Goal: Information Seeking & Learning: Check status

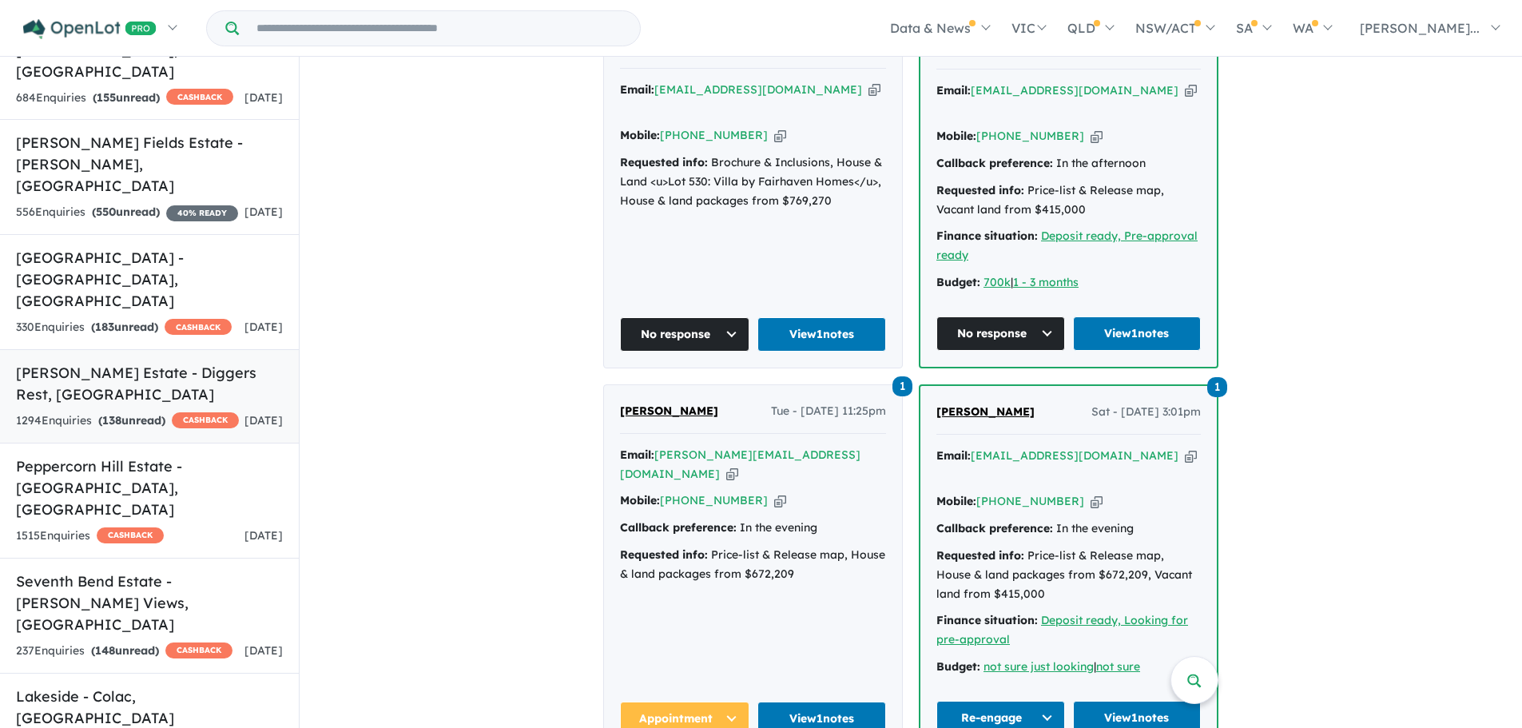
scroll to position [1438, 0]
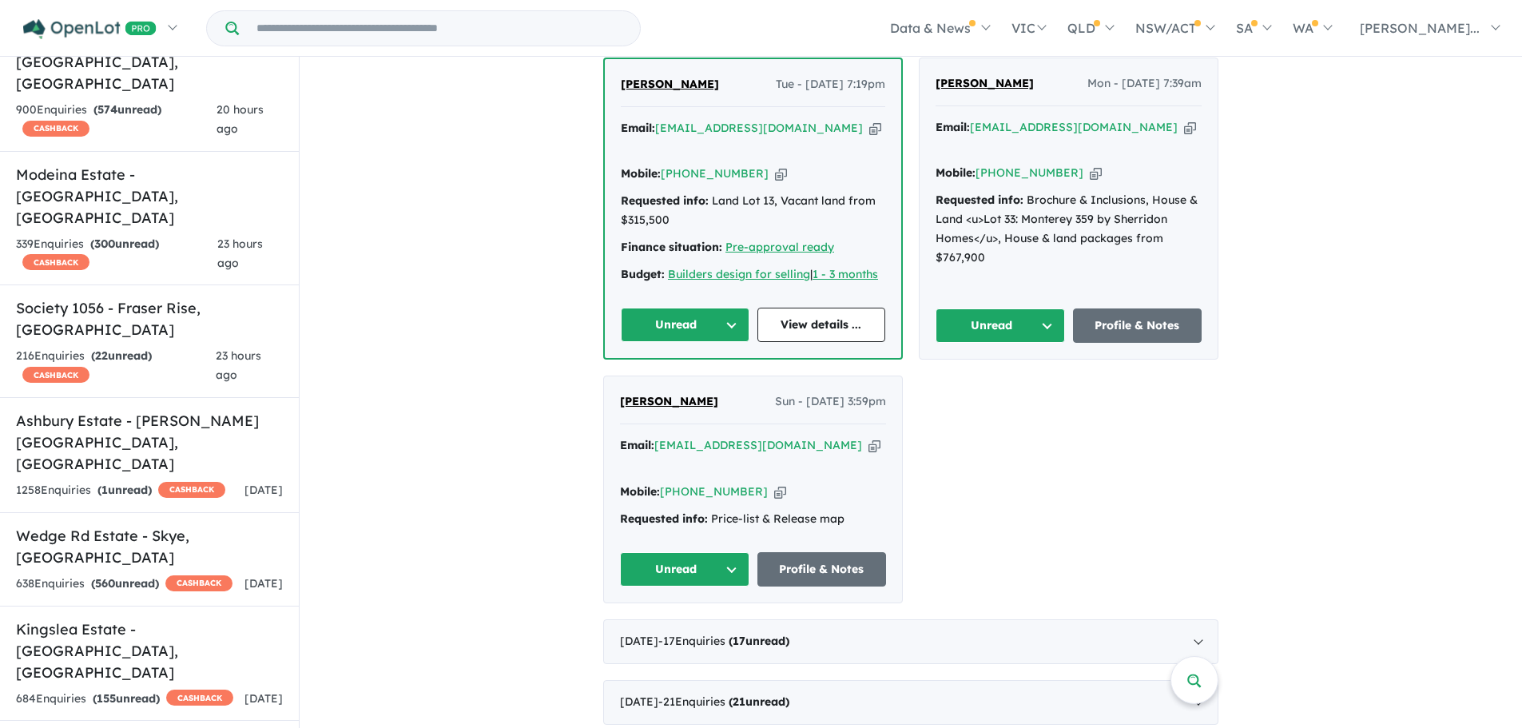
scroll to position [639, 0]
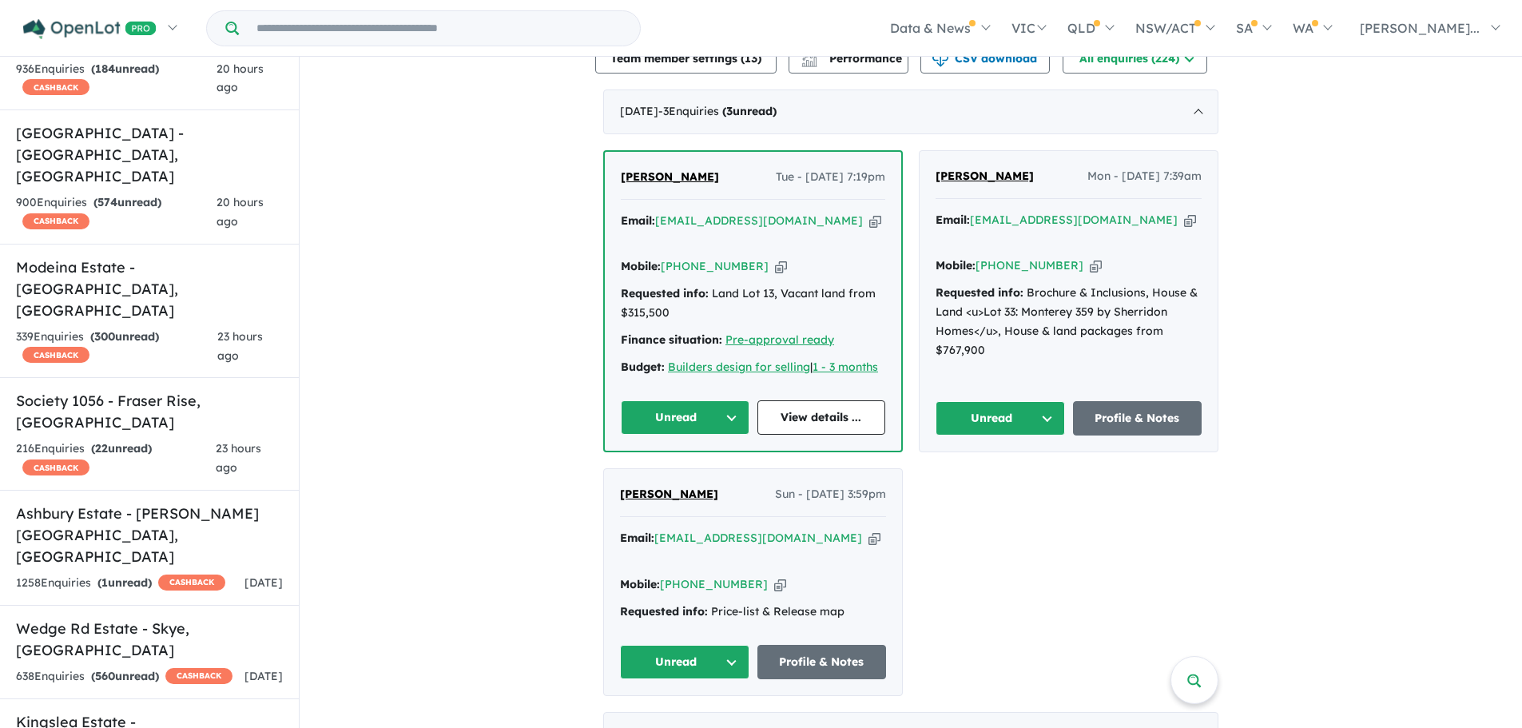
click at [848, 216] on div "Email: [EMAIL_ADDRESS][DOMAIN_NAME] Copied!" at bounding box center [753, 231] width 265 height 38
click at [814, 400] on link "View details ..." at bounding box center [822, 417] width 129 height 34
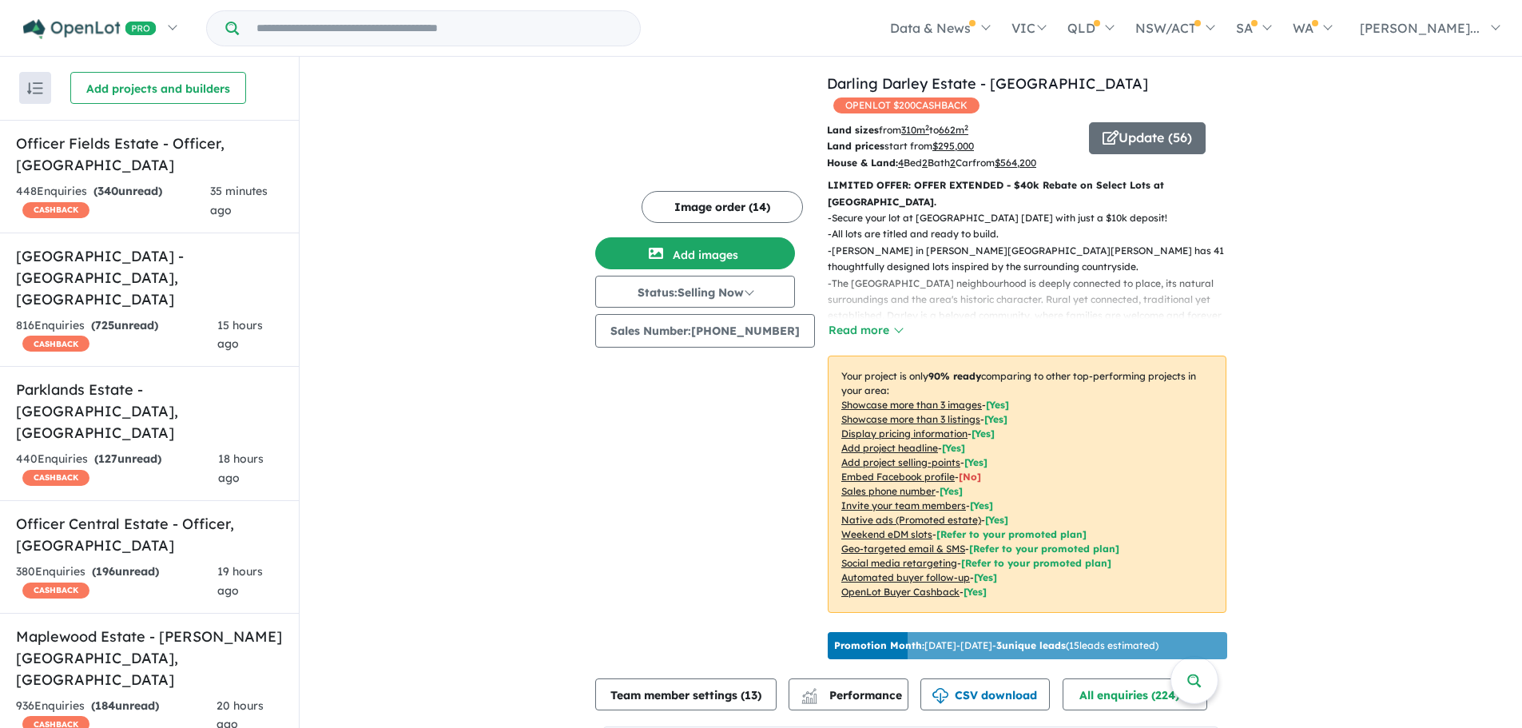
scroll to position [2, 0]
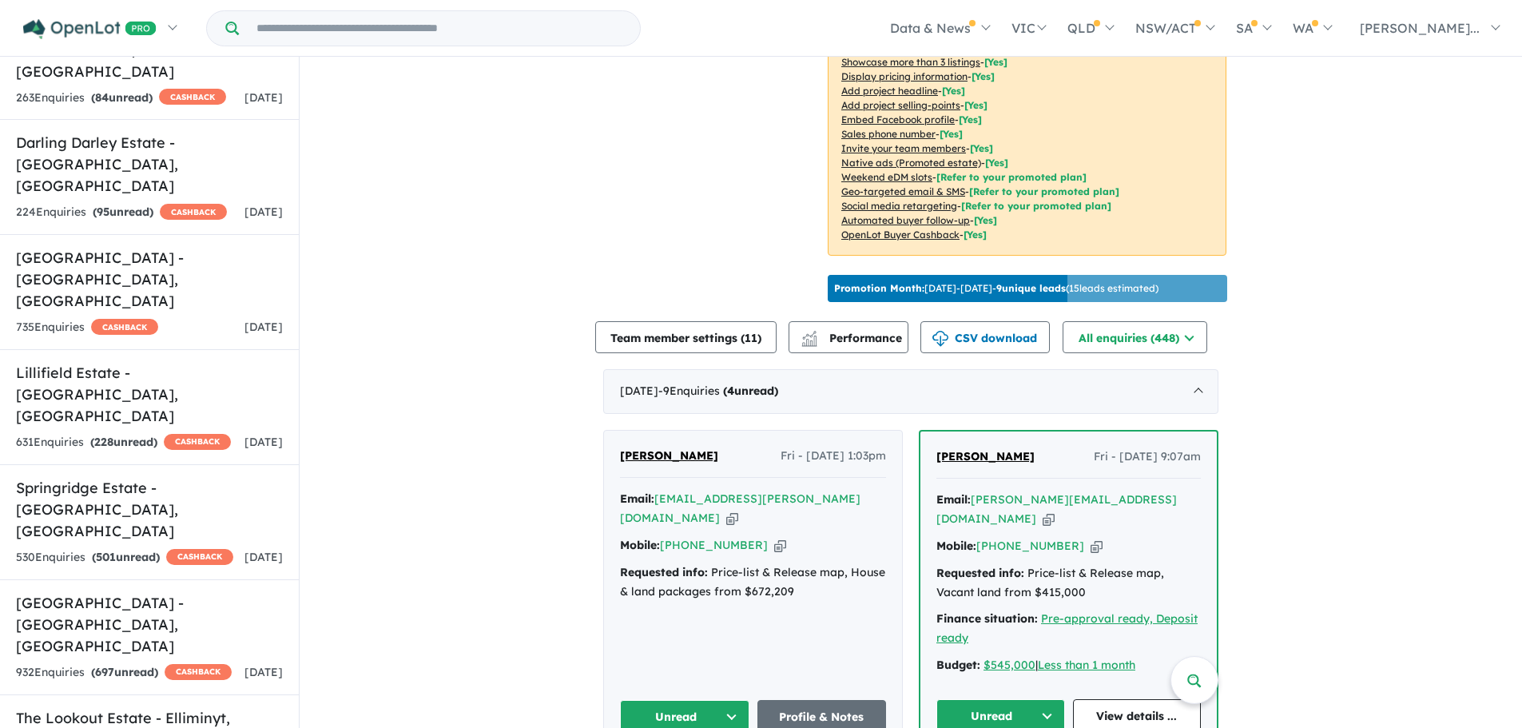
scroll to position [2048, 0]
